Goal: Transaction & Acquisition: Purchase product/service

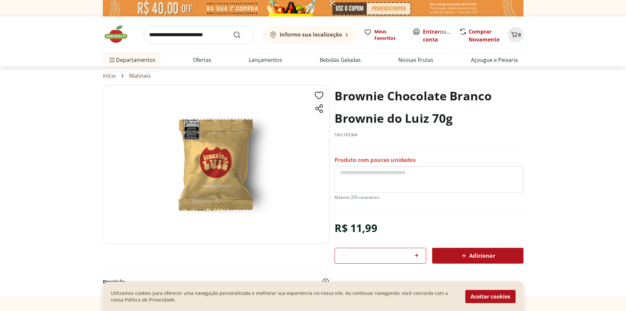
click at [516, 310] on div "Utilizamos cookies para oferecer uma navegação personalizada e melhorar sua exp…" at bounding box center [313, 296] width 421 height 29
click at [487, 298] on button "Aceitar cookies" at bounding box center [491, 296] width 50 height 13
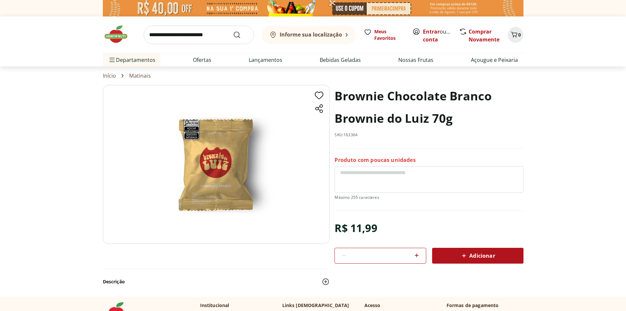
click at [416, 251] on icon at bounding box center [417, 255] width 8 height 8
type input "*"
click at [487, 255] on span "Adicionar" at bounding box center [477, 256] width 35 height 8
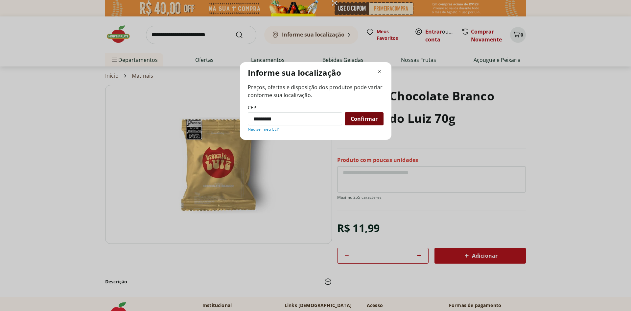
type input "*********"
click at [352, 114] on div "Confirmar" at bounding box center [364, 118] width 39 height 13
click at [353, 115] on div "Confirmar" at bounding box center [364, 118] width 39 height 13
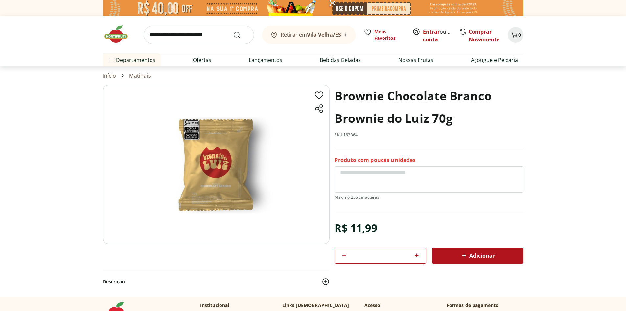
click at [482, 256] on span "Adicionar" at bounding box center [477, 256] width 35 height 8
click at [138, 77] on link "Matinais" at bounding box center [139, 76] width 21 height 6
select select "**********"
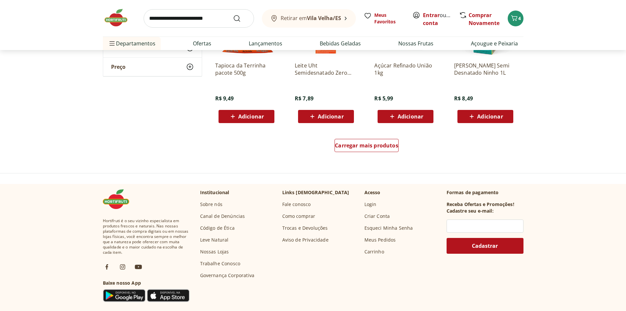
scroll to position [428, 0]
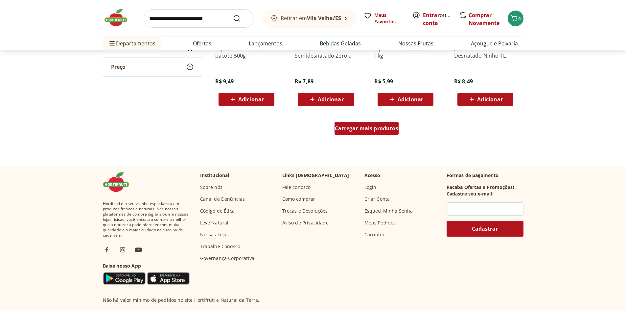
click at [357, 129] on span "Carregar mais produtos" at bounding box center [366, 128] width 63 height 5
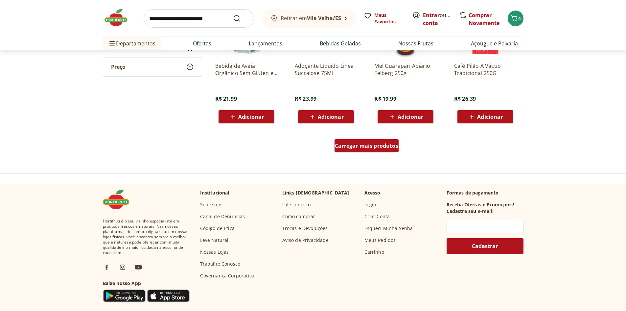
scroll to position [855, 0]
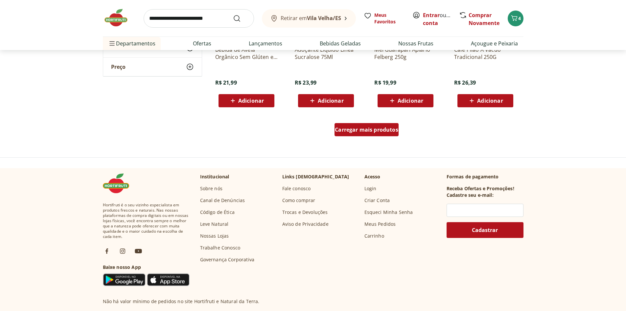
click at [357, 129] on span "Carregar mais produtos" at bounding box center [366, 129] width 63 height 5
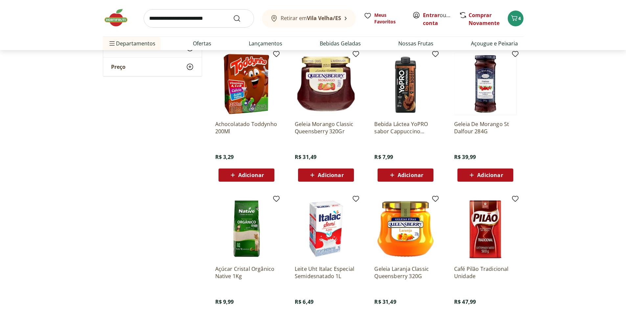
scroll to position [921, 0]
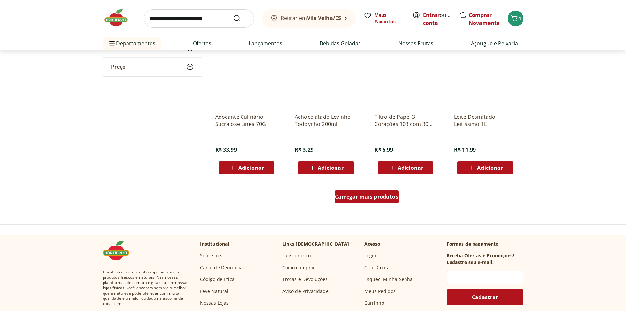
scroll to position [1250, 0]
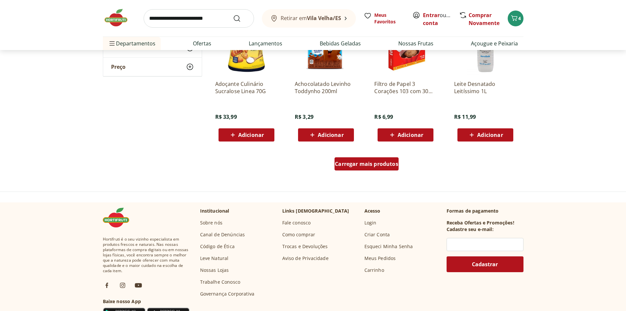
click at [370, 162] on span "Carregar mais produtos" at bounding box center [366, 163] width 63 height 5
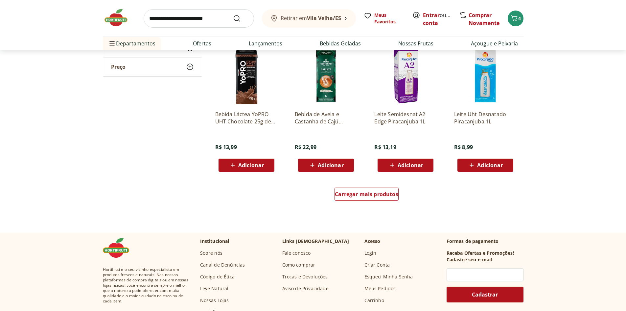
scroll to position [1710, 0]
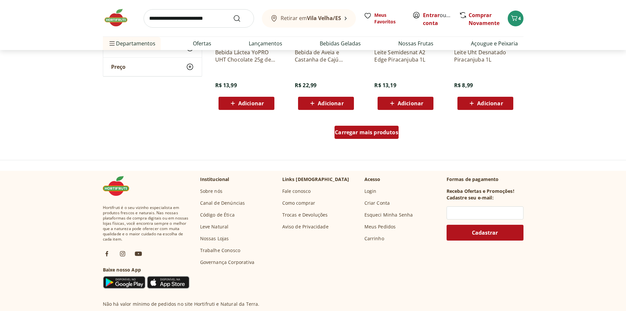
click at [357, 137] on div "Carregar mais produtos" at bounding box center [367, 132] width 64 height 13
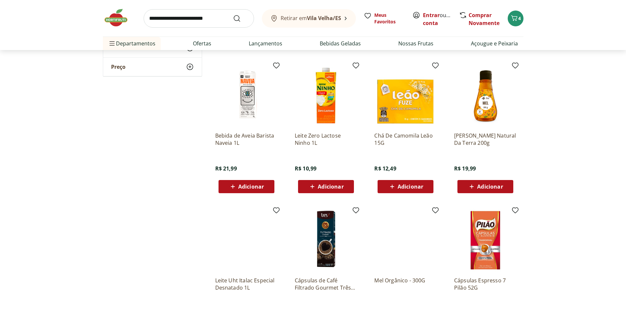
scroll to position [2006, 0]
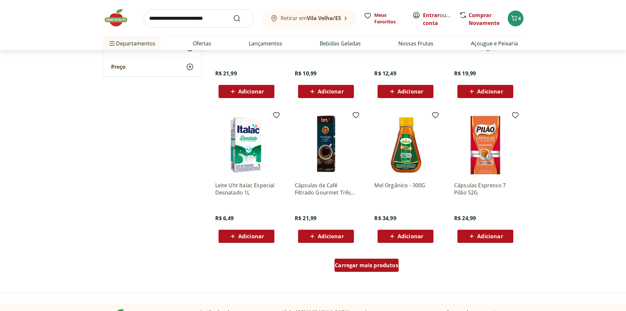
click at [370, 265] on span "Carregar mais produtos" at bounding box center [366, 264] width 63 height 5
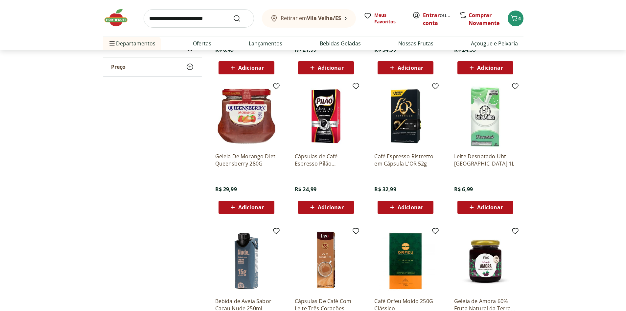
scroll to position [2203, 0]
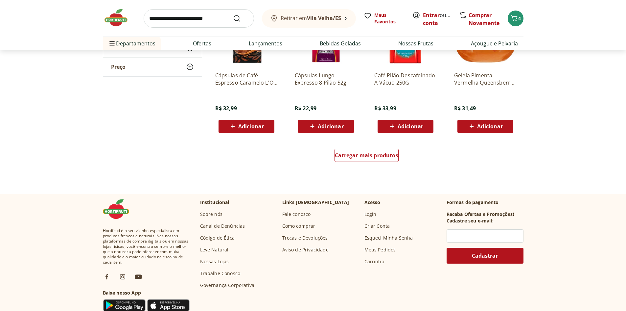
scroll to position [2598, 0]
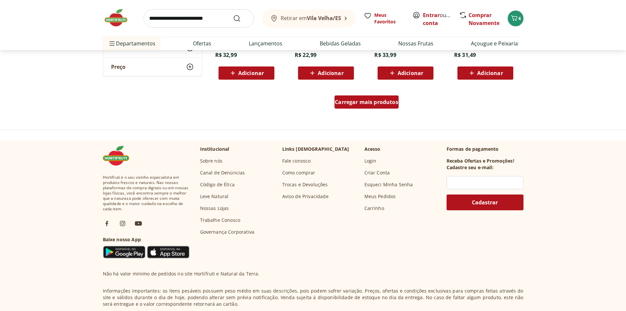
click at [368, 107] on div "Carregar mais produtos" at bounding box center [367, 101] width 64 height 13
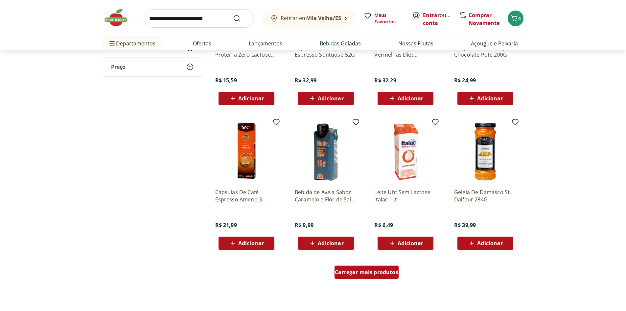
scroll to position [2861, 0]
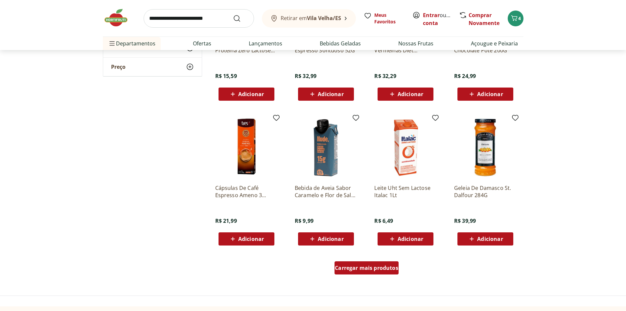
click at [388, 265] on span "Carregar mais produtos" at bounding box center [366, 267] width 63 height 5
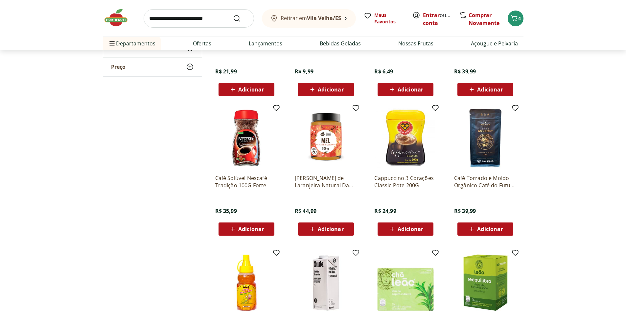
scroll to position [3025, 0]
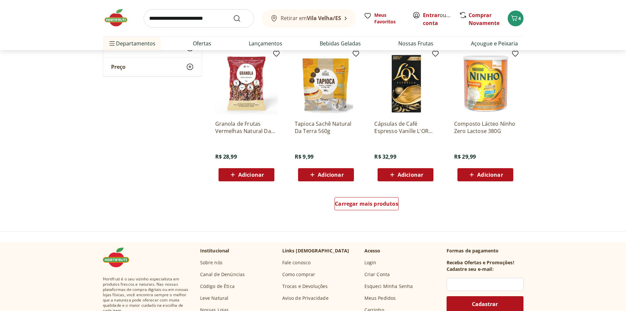
scroll to position [3354, 0]
click at [385, 205] on span "Carregar mais produtos" at bounding box center [366, 203] width 63 height 5
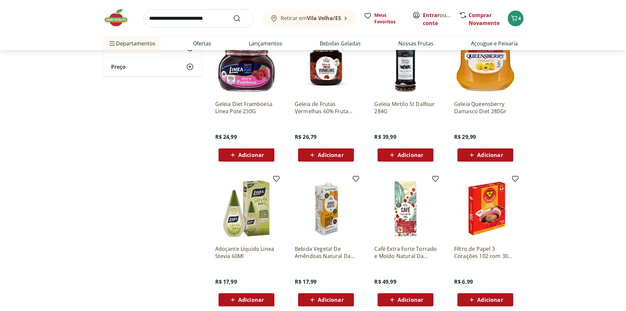
scroll to position [3716, 0]
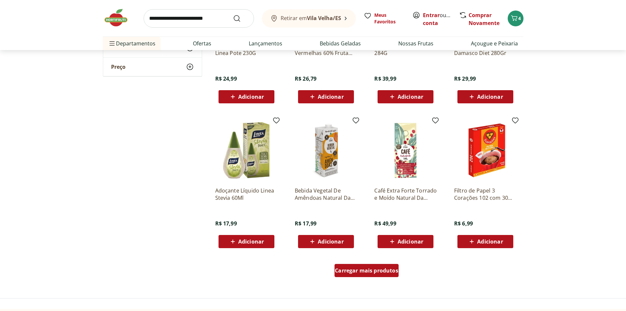
click at [382, 271] on span "Carregar mais produtos" at bounding box center [366, 270] width 63 height 5
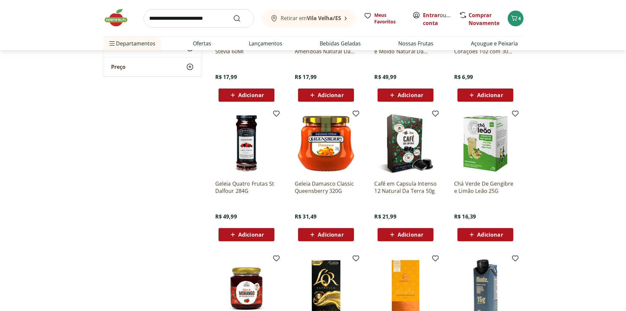
scroll to position [3881, 0]
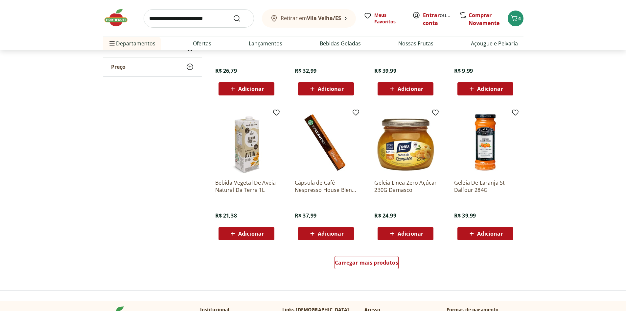
scroll to position [4176, 0]
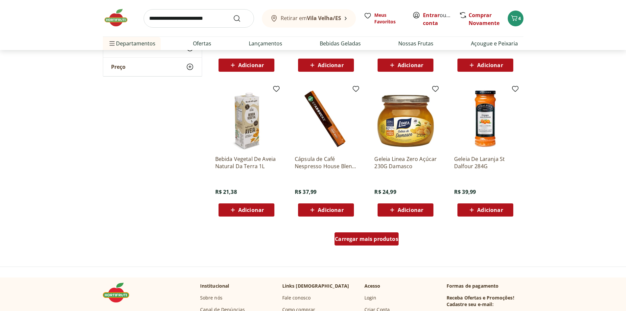
click at [378, 236] on span "Carregar mais produtos" at bounding box center [366, 238] width 63 height 5
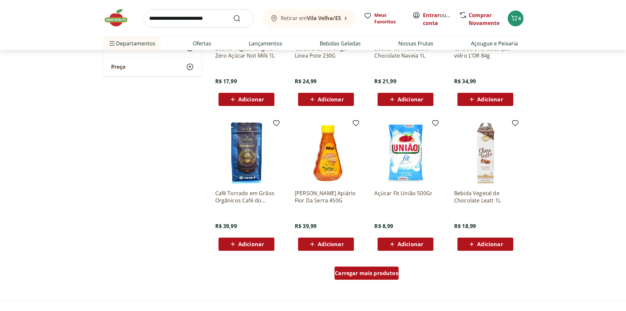
scroll to position [4703, 0]
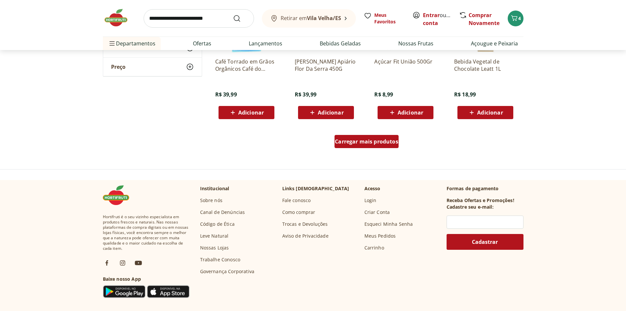
click at [393, 139] on span "Carregar mais produtos" at bounding box center [366, 141] width 63 height 5
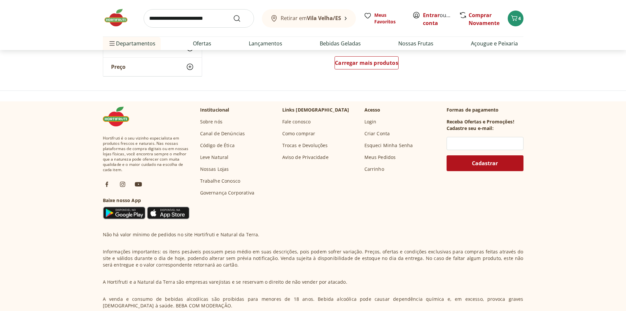
scroll to position [5123, 0]
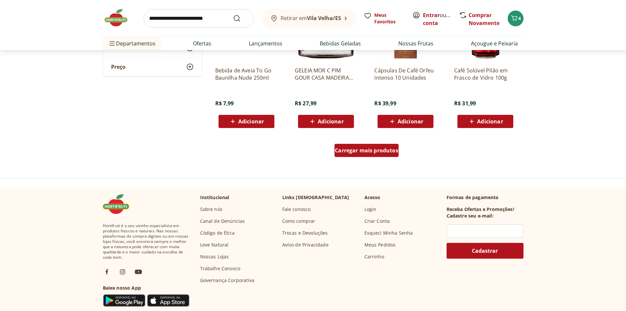
click at [354, 152] on span "Carregar mais produtos" at bounding box center [366, 150] width 63 height 5
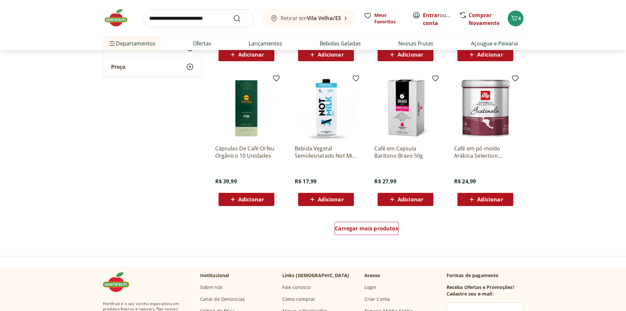
scroll to position [5484, 0]
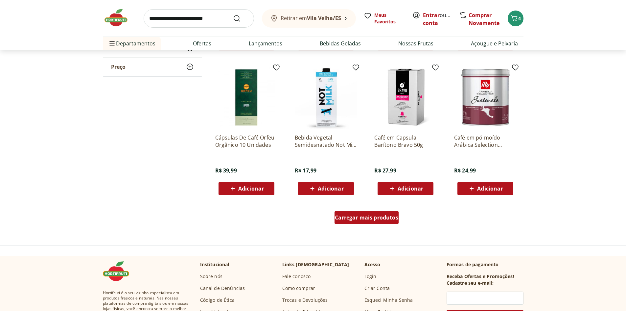
click at [366, 223] on div "Carregar mais produtos" at bounding box center [367, 217] width 64 height 13
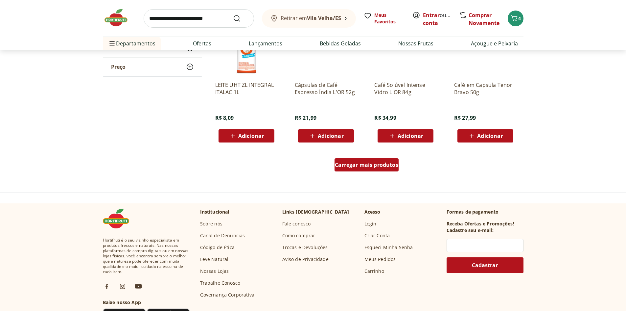
scroll to position [5978, 0]
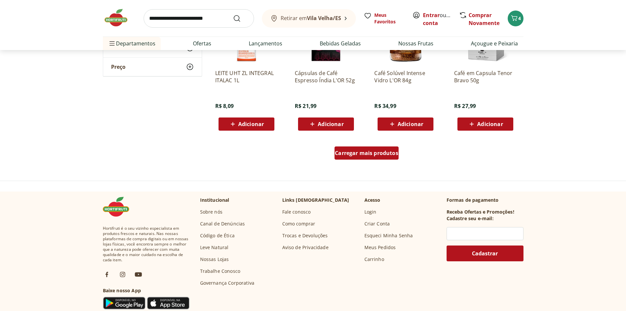
click at [371, 152] on span "Carregar mais produtos" at bounding box center [366, 152] width 63 height 5
